Goal: Navigation & Orientation: Find specific page/section

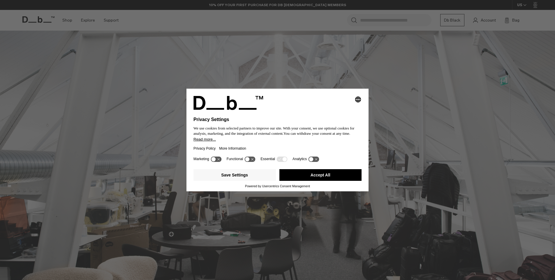
click at [334, 174] on button "Accept All" at bounding box center [320, 175] width 82 height 12
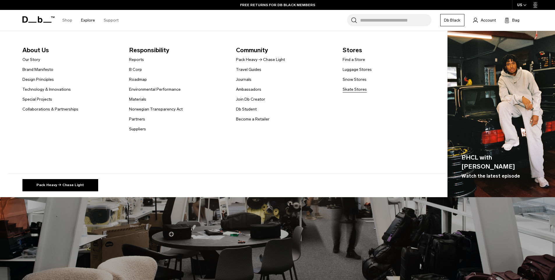
click at [348, 88] on link "Skate Stores" at bounding box center [354, 89] width 24 height 6
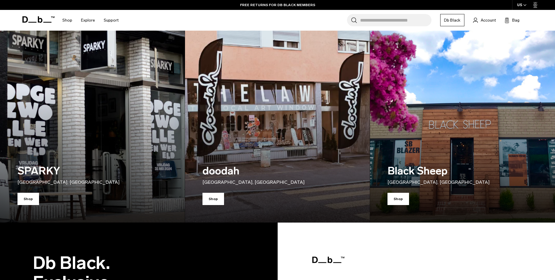
scroll to position [849, 0]
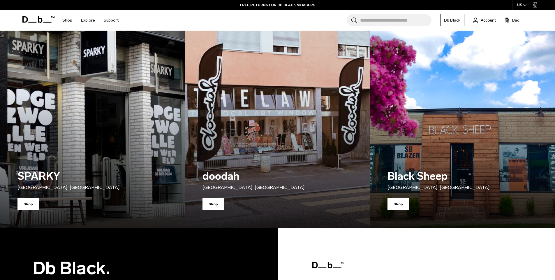
click at [487, 129] on img at bounding box center [462, 112] width 190 height 238
